Goal: Communication & Community: Answer question/provide support

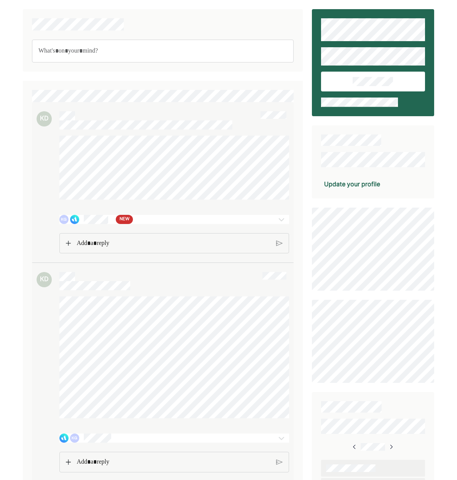
click at [132, 220] on div "NEW" at bounding box center [124, 219] width 17 height 9
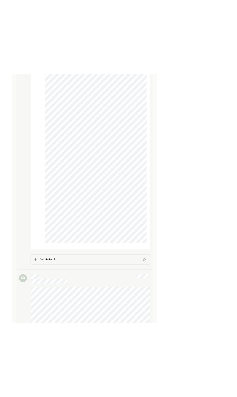
scroll to position [1175, 0]
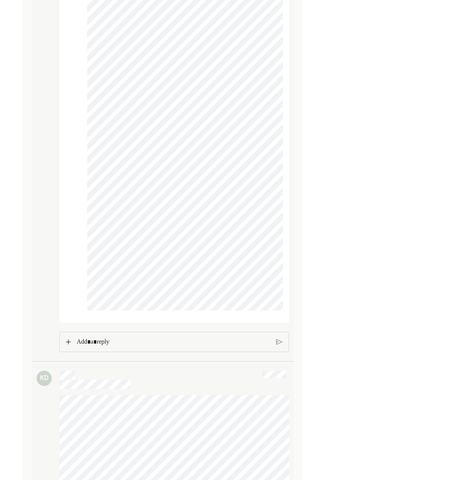
click at [69, 343] on img at bounding box center [68, 341] width 5 height 5
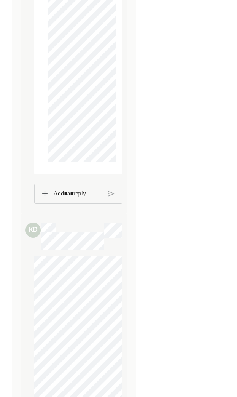
scroll to position [3326, 0]
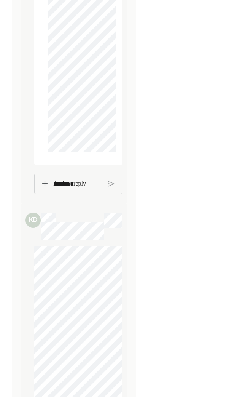
click at [45, 184] on img at bounding box center [44, 183] width 5 height 5
click at [72, 185] on p "*******" at bounding box center [77, 184] width 49 height 10
click at [43, 185] on img at bounding box center [44, 183] width 5 height 5
click at [69, 183] on p "*******" at bounding box center [77, 184] width 49 height 10
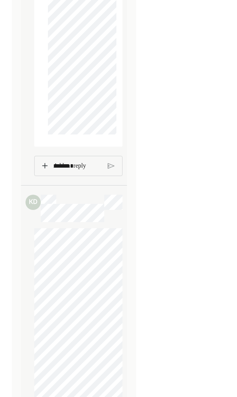
scroll to position [3342, 0]
click at [78, 169] on p "*******" at bounding box center [77, 167] width 49 height 10
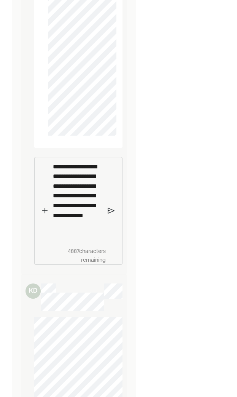
click at [110, 210] on img at bounding box center [111, 210] width 7 height 7
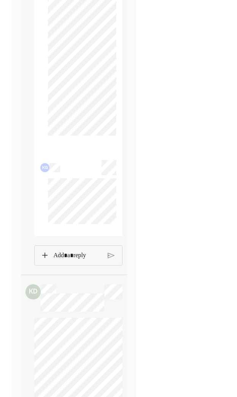
scroll to position [3343, 0]
click at [46, 255] on img at bounding box center [44, 254] width 5 height 5
click at [45, 256] on img at bounding box center [44, 254] width 5 height 5
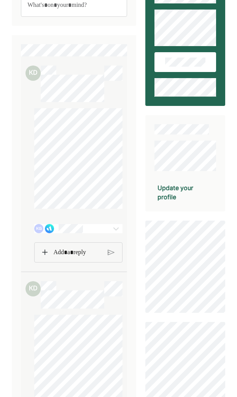
scroll to position [47, 0]
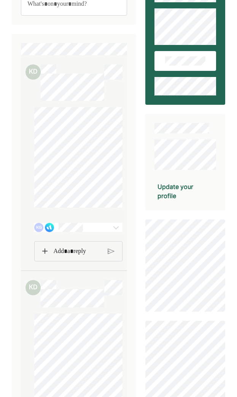
click at [45, 251] on img at bounding box center [44, 250] width 5 height 5
click at [46, 251] on img at bounding box center [44, 250] width 5 height 5
click at [45, 251] on img at bounding box center [44, 250] width 5 height 5
click at [43, 249] on img at bounding box center [44, 250] width 5 height 5
click at [44, 250] on img at bounding box center [44, 250] width 5 height 5
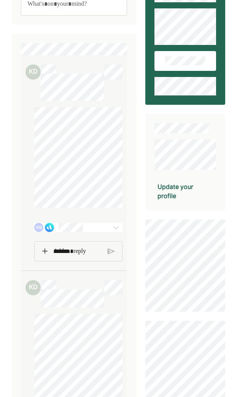
click at [46, 253] on img at bounding box center [44, 250] width 5 height 5
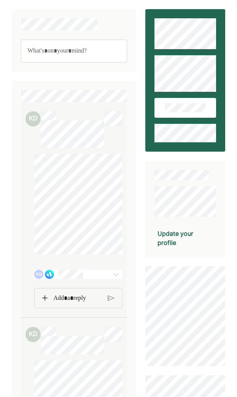
click at [46, 300] on div at bounding box center [78, 298] width 88 height 21
click at [45, 299] on img at bounding box center [44, 297] width 5 height 5
click at [45, 297] on img at bounding box center [44, 297] width 5 height 5
click at [46, 298] on img at bounding box center [44, 297] width 5 height 5
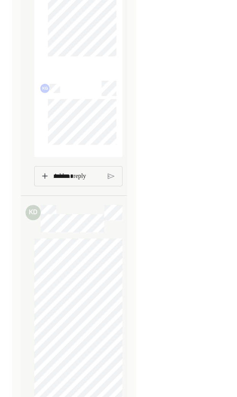
scroll to position [3419, 0]
click at [62, 177] on p "*******" at bounding box center [77, 178] width 49 height 10
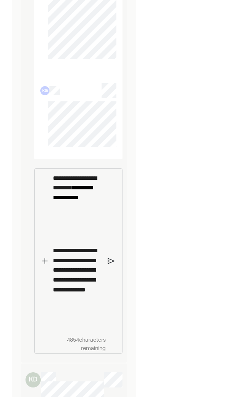
click at [113, 261] on img at bounding box center [111, 260] width 7 height 7
